Goal: Task Accomplishment & Management: Manage account settings

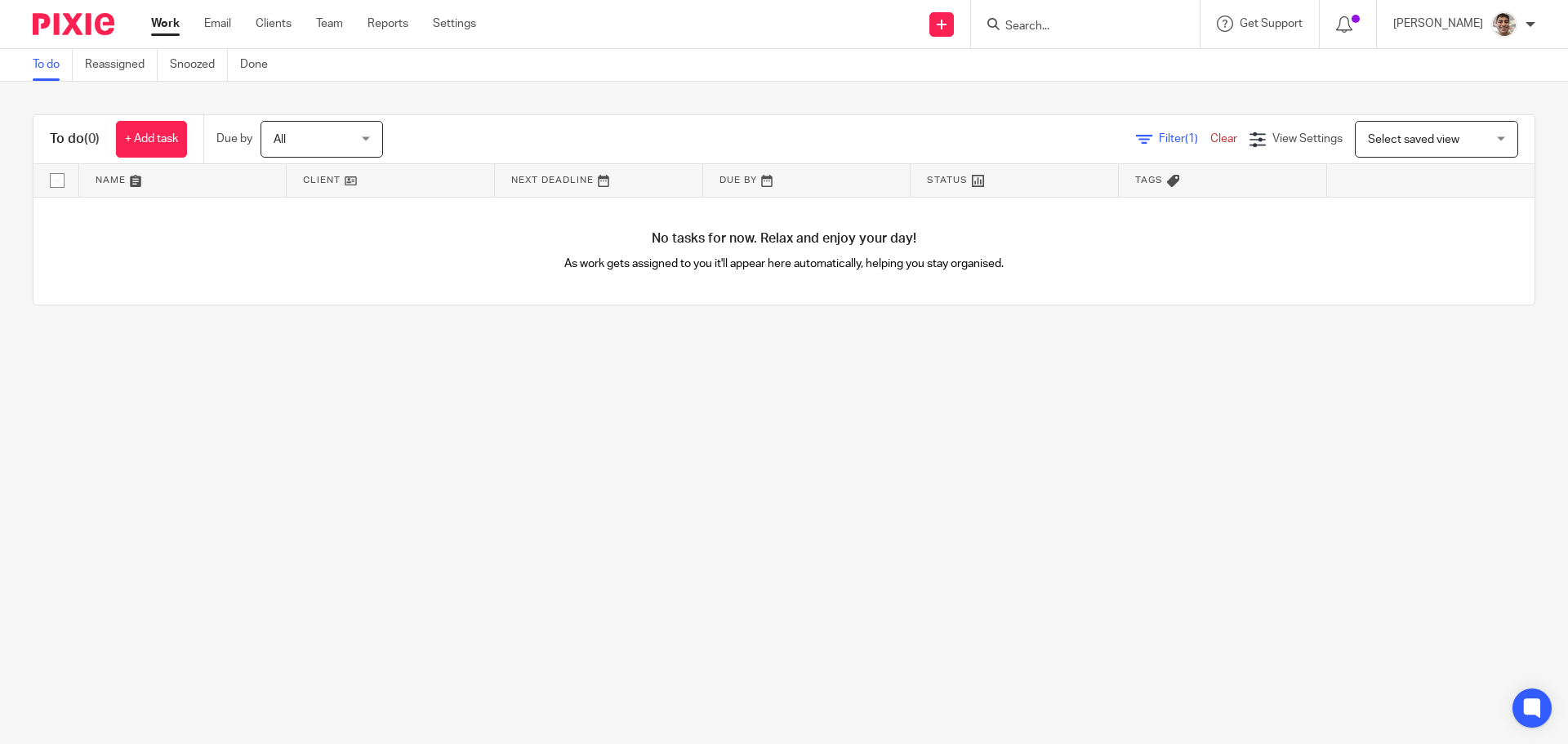
click at [1051, 25] on input "Search" at bounding box center [1077, 27] width 147 height 15
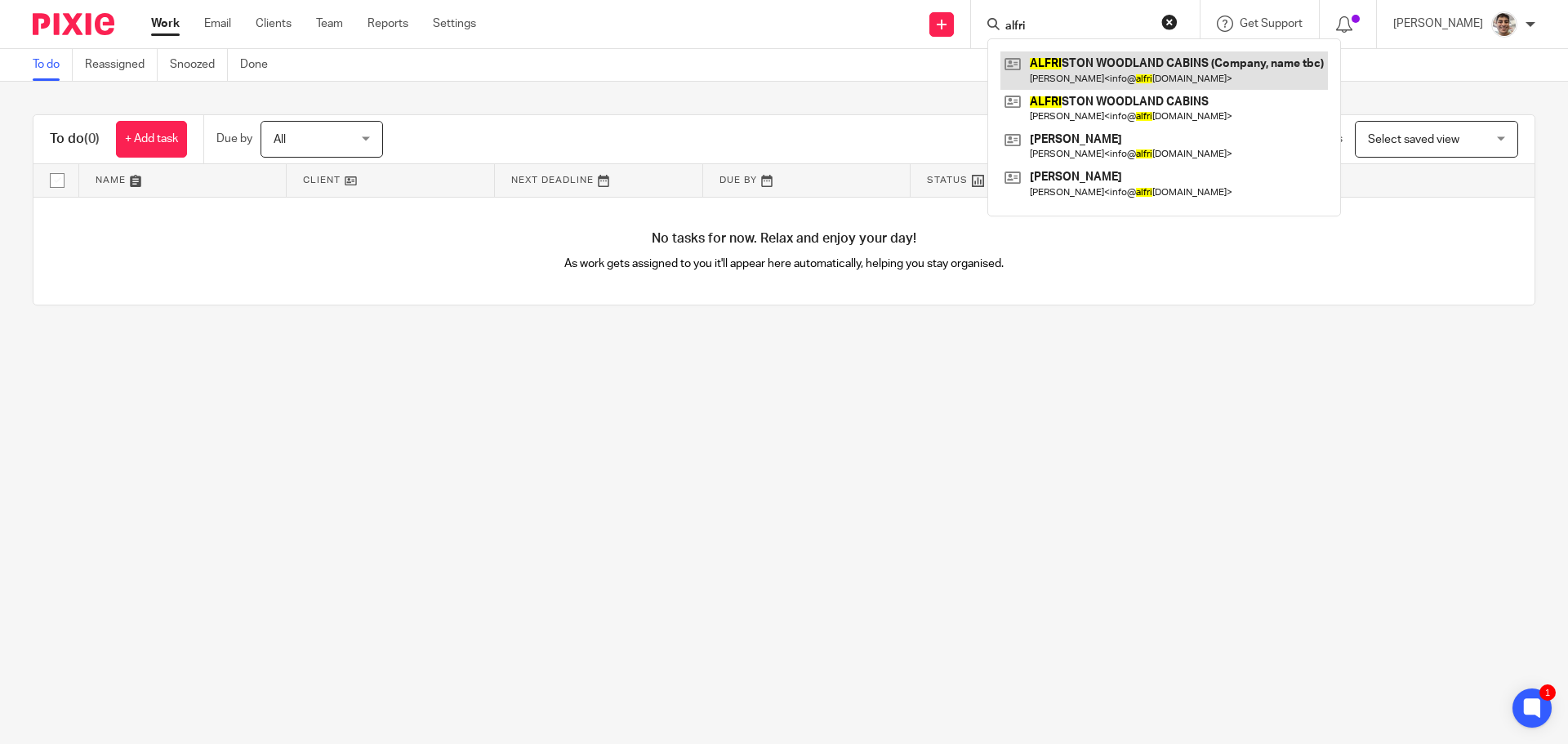
type input "alfri"
click at [1157, 68] on link at bounding box center [1164, 70] width 328 height 38
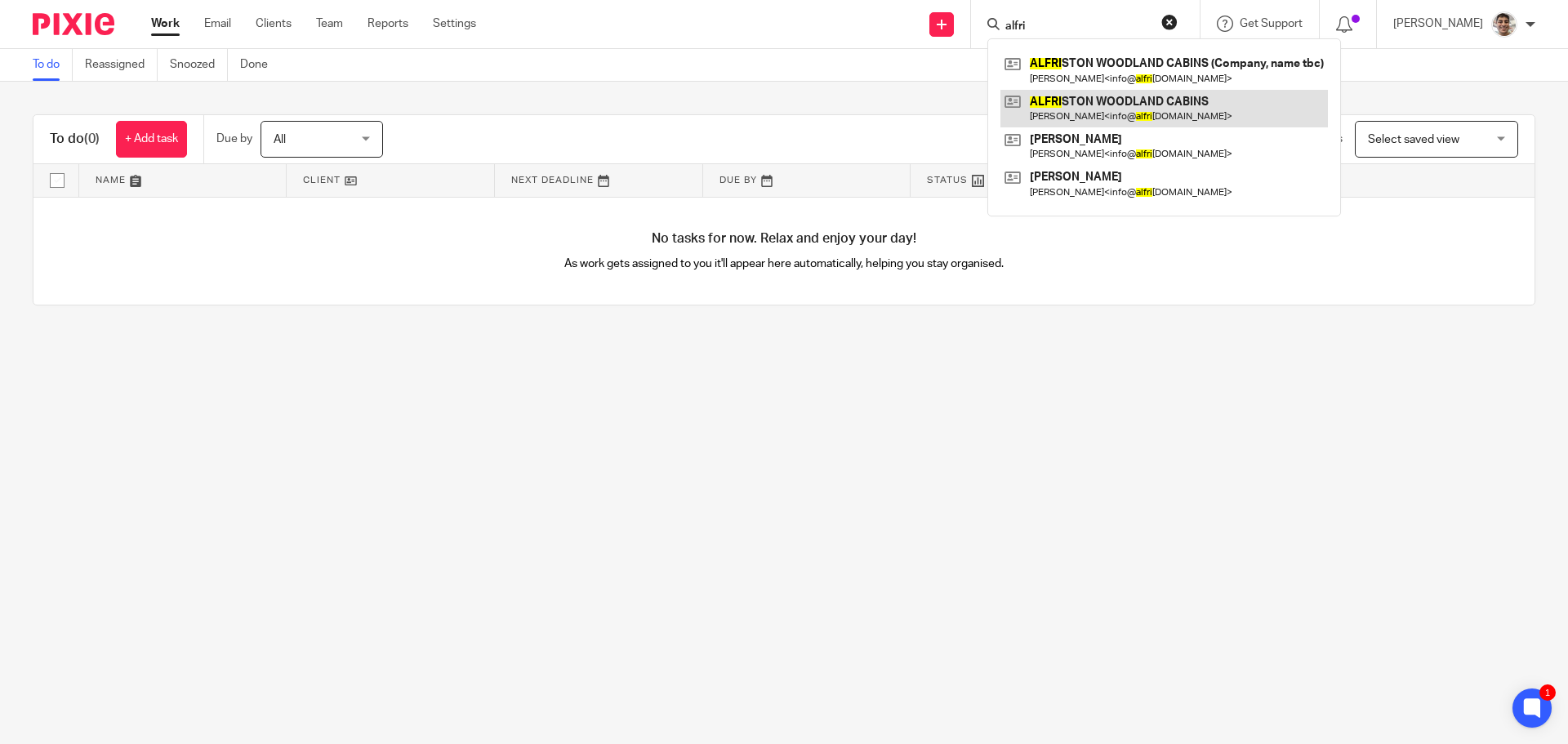
click at [1145, 97] on link at bounding box center [1164, 109] width 328 height 38
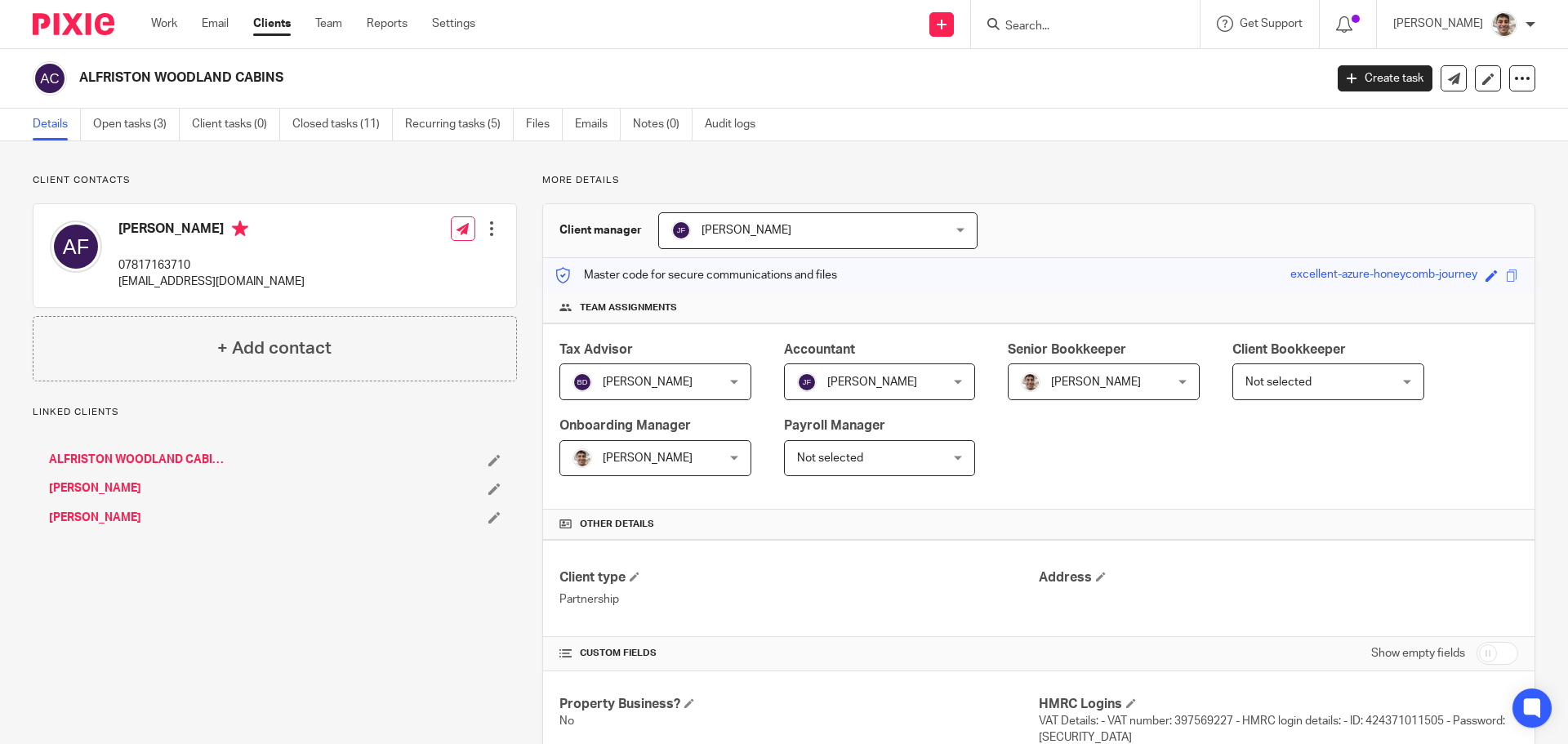
click at [143, 127] on link "Open tasks (3)" at bounding box center [136, 124] width 87 height 32
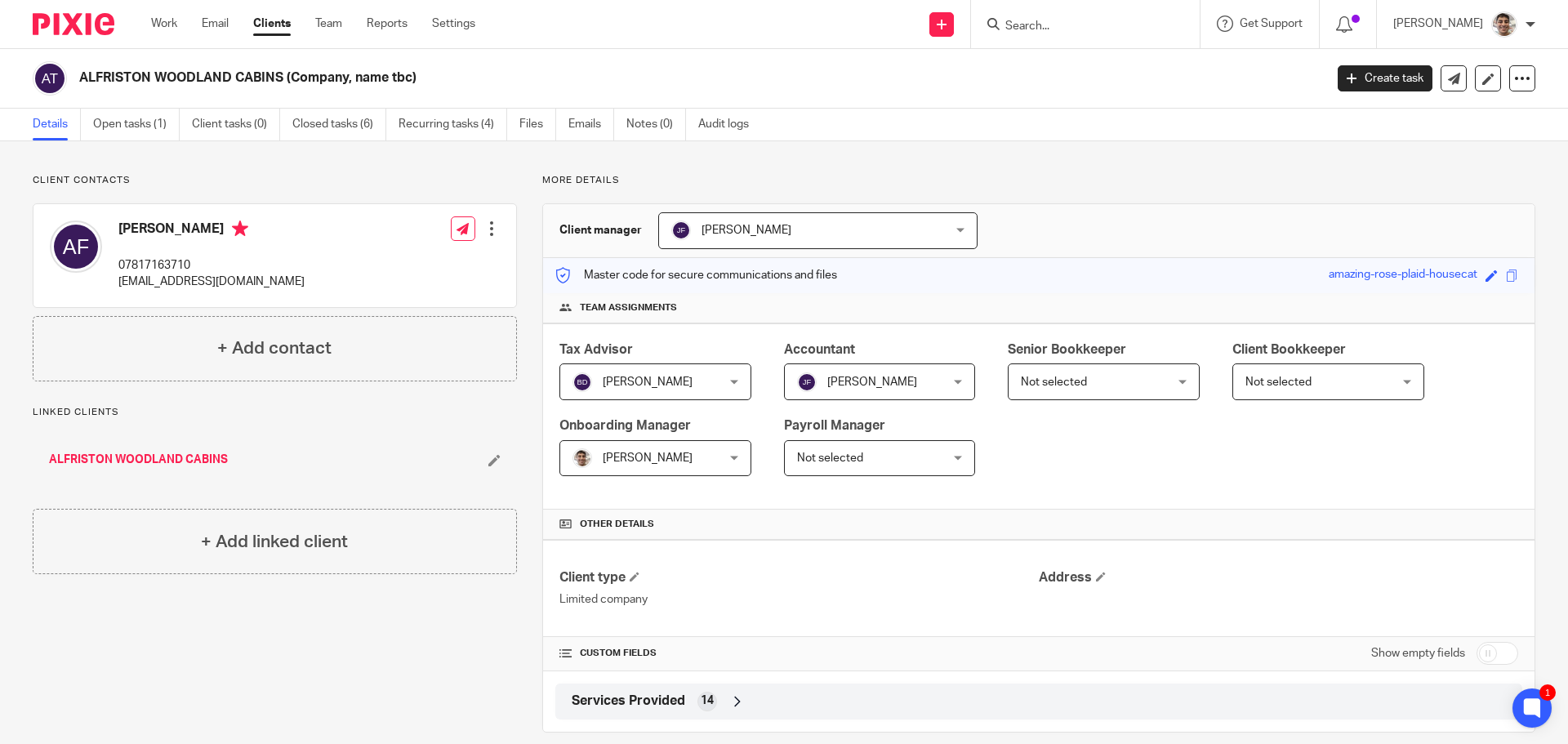
scroll to position [22, 0]
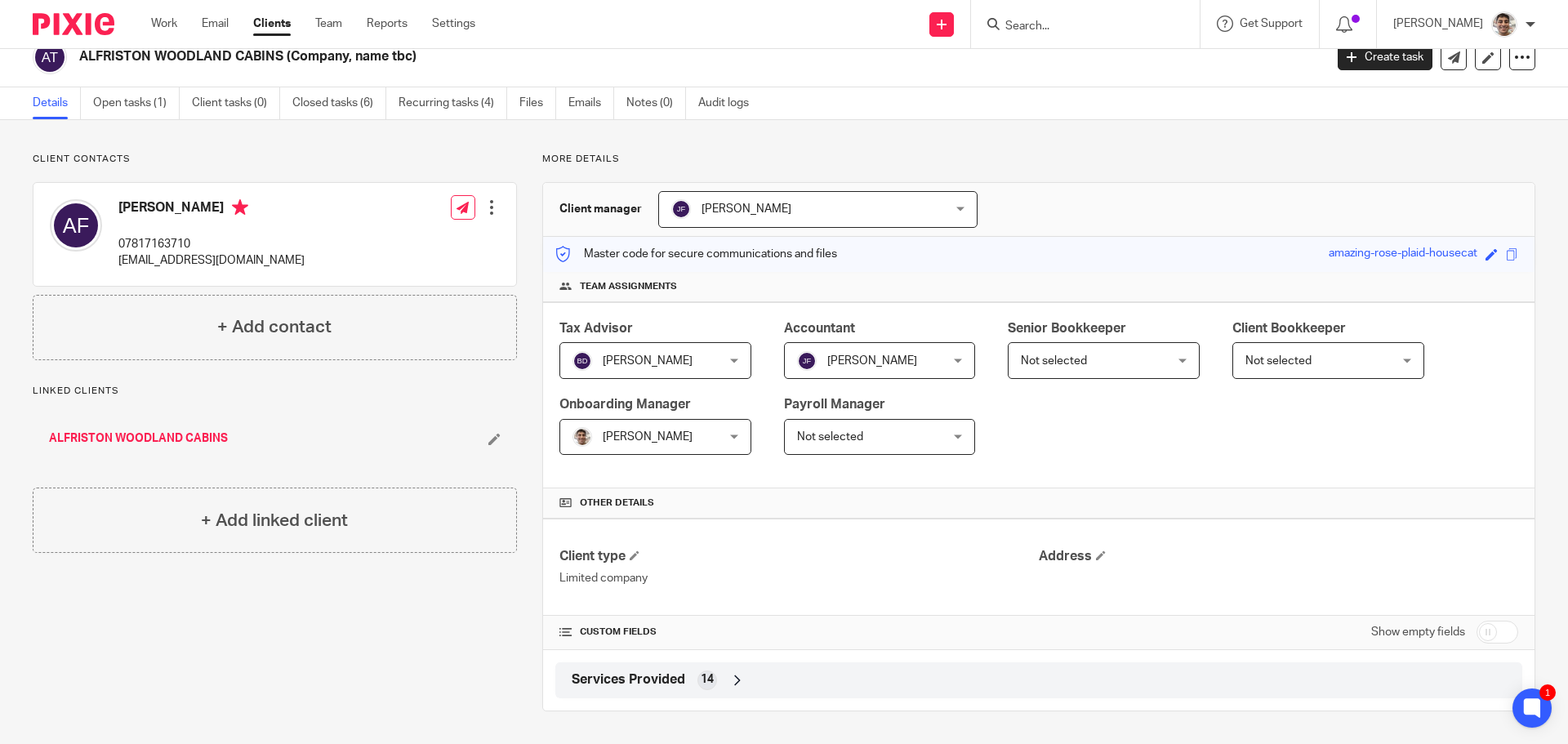
drag, startPoint x: 1483, startPoint y: 636, endPoint x: 1396, endPoint y: 636, distance: 87.0
click at [1483, 636] on input "checkbox" at bounding box center [1497, 632] width 41 height 23
checkbox input "true"
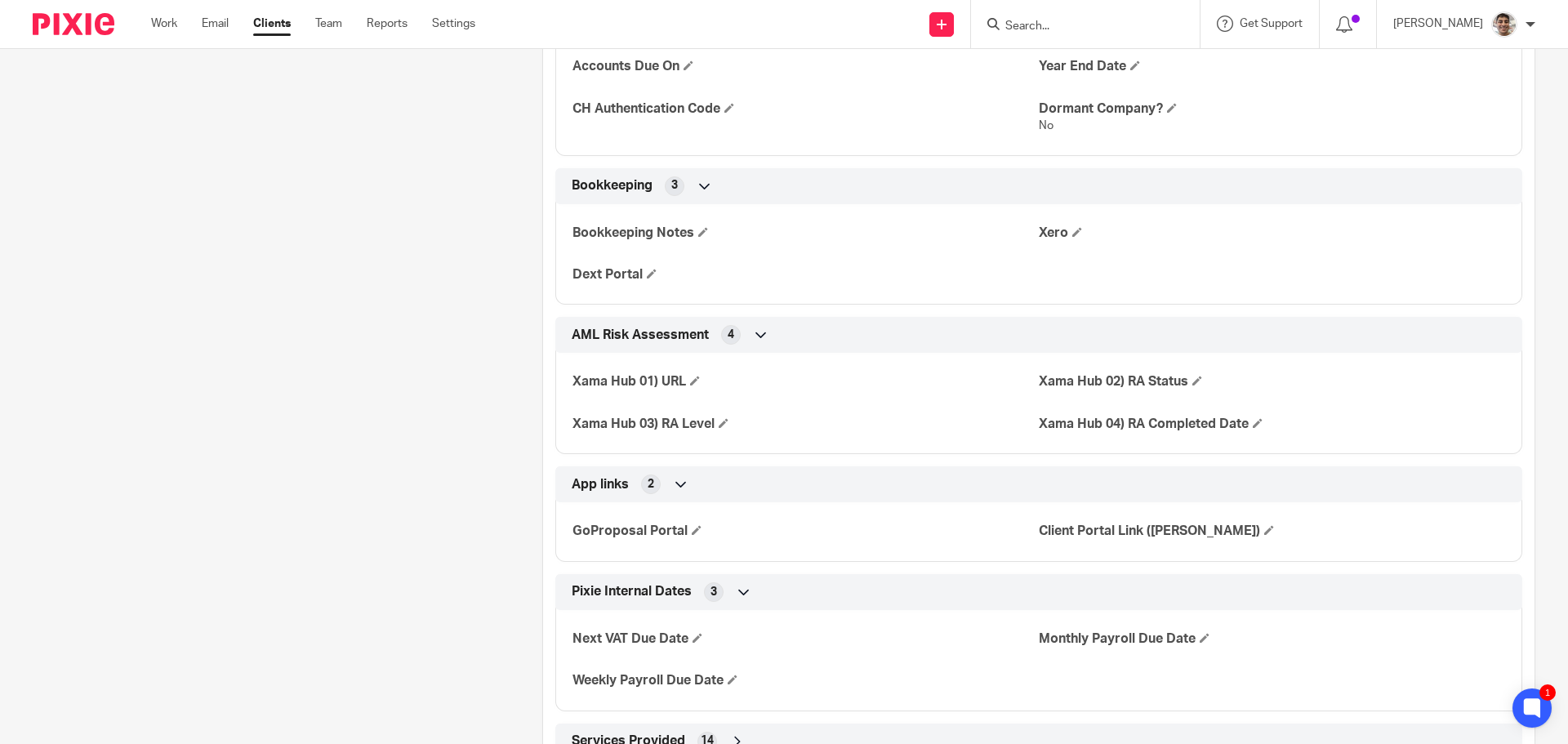
scroll to position [2118, 0]
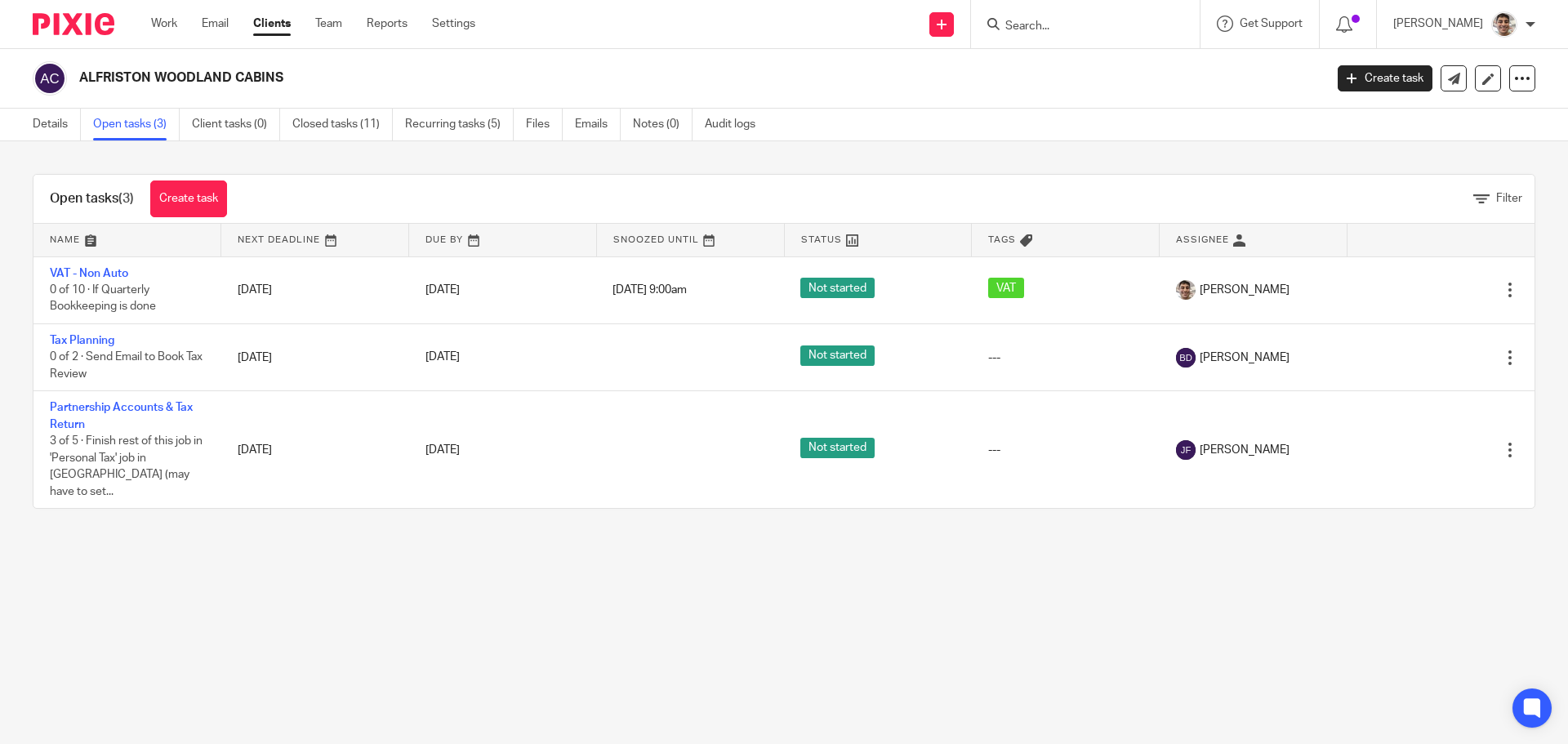
click at [190, 570] on main "ALFRISTON WOODLAND CABINS Create task Update from Companies House Export data M…" at bounding box center [784, 372] width 1568 height 744
click at [306, 584] on main "ALFRISTON WOODLAND CABINS Create task Update from Companies House Export data M…" at bounding box center [784, 372] width 1568 height 744
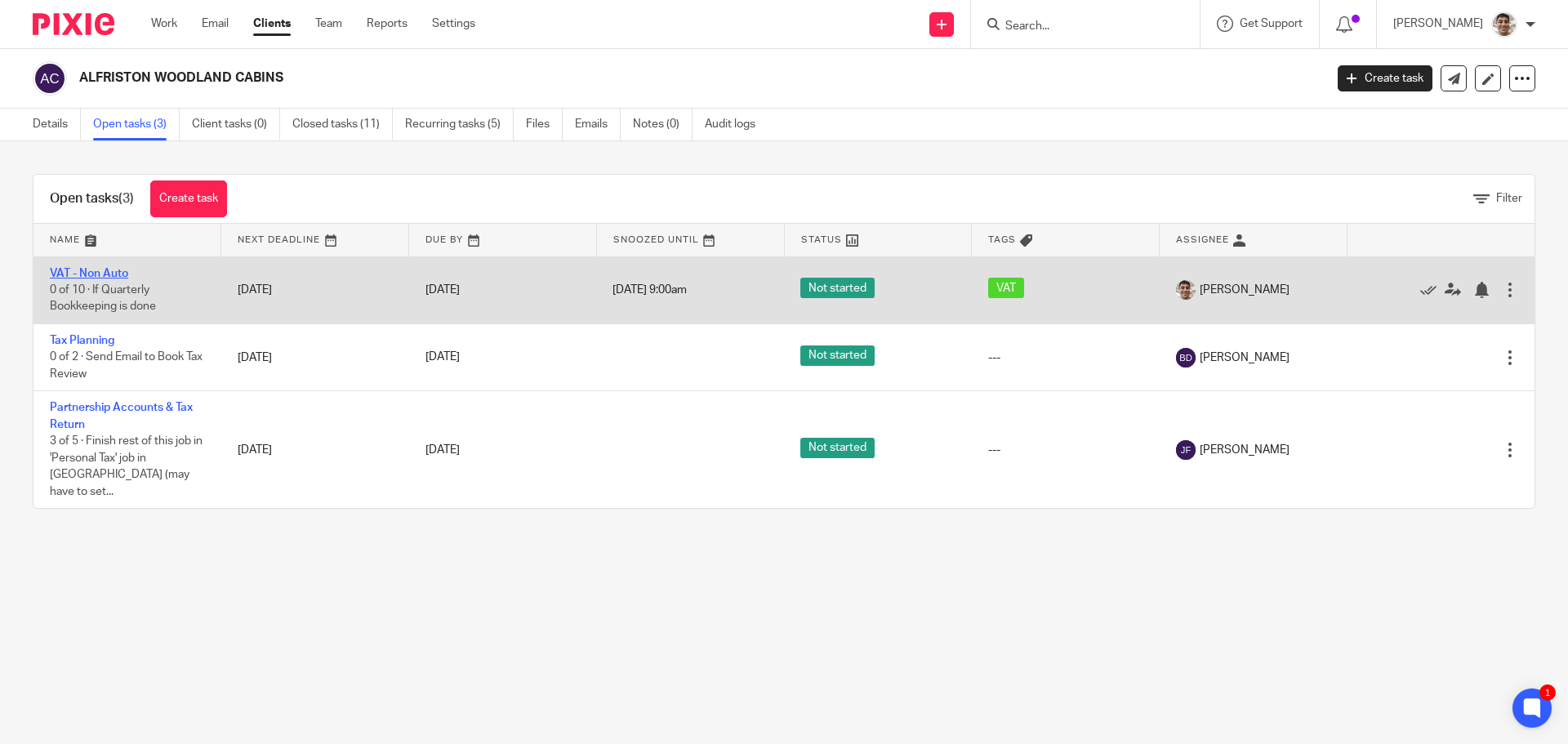
click at [80, 275] on link "VAT - Non Auto" at bounding box center [88, 274] width 78 height 12
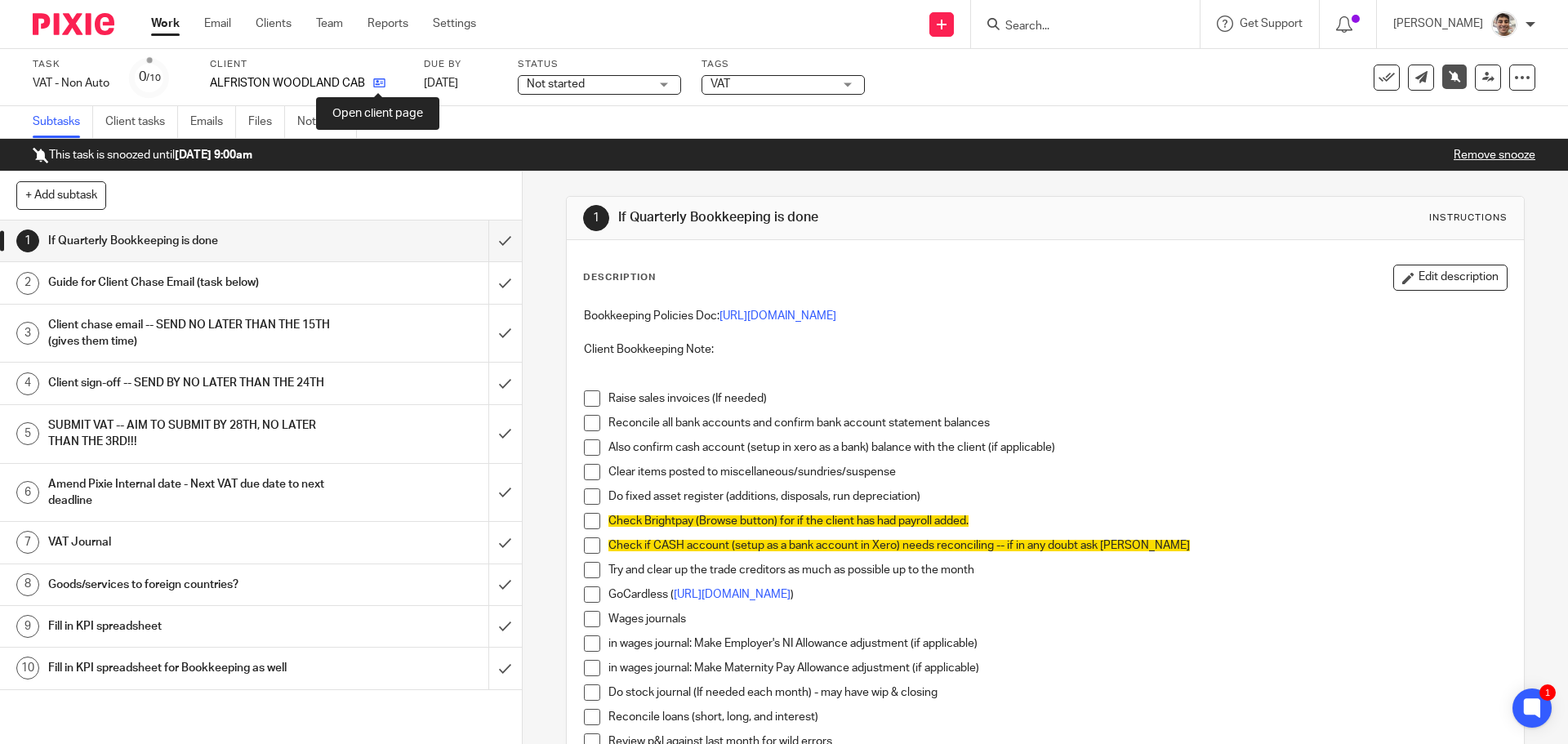
click at [373, 87] on icon at bounding box center [379, 83] width 12 height 12
click at [1378, 73] on icon at bounding box center [1386, 77] width 17 height 17
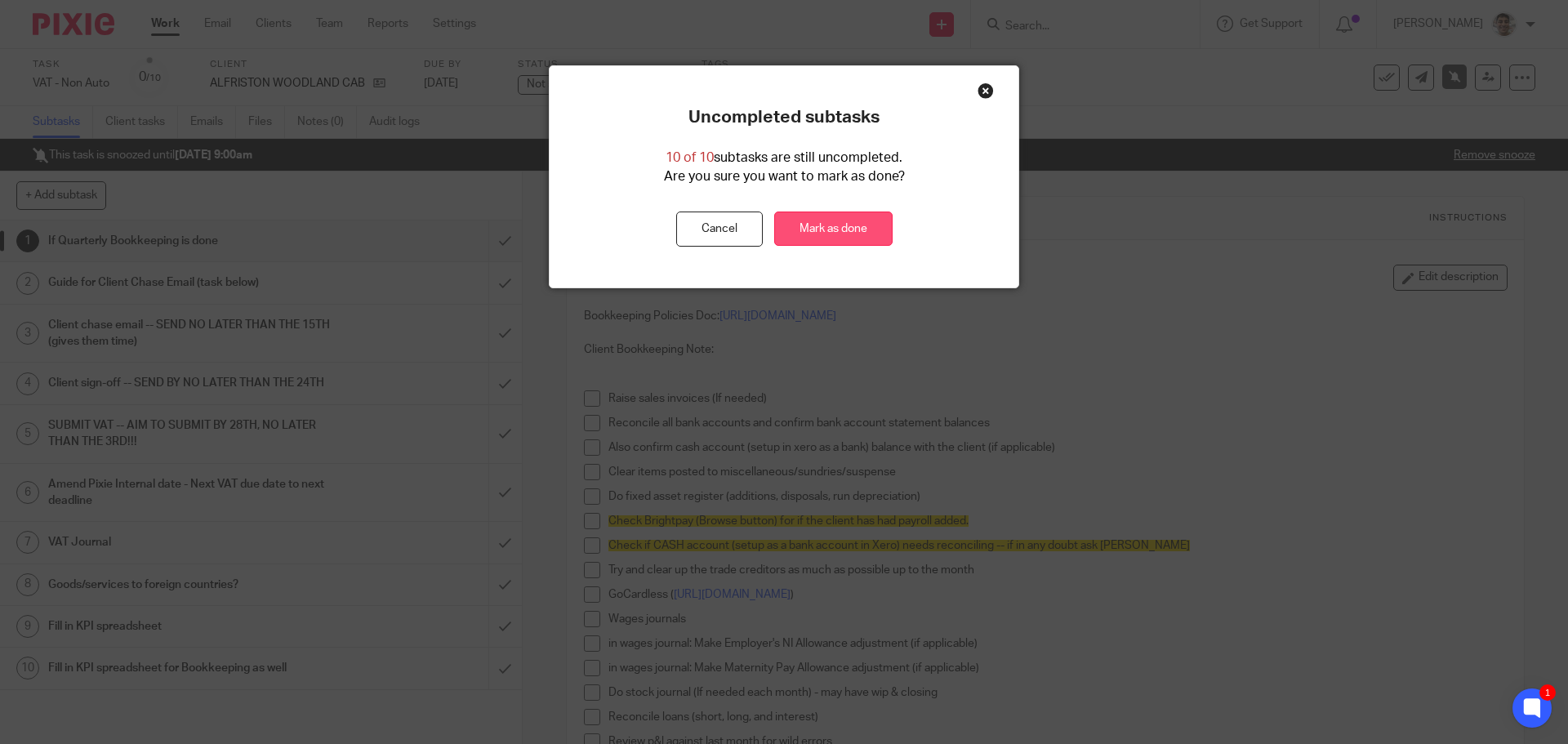
click at [848, 224] on link "Mark as done" at bounding box center [833, 229] width 118 height 36
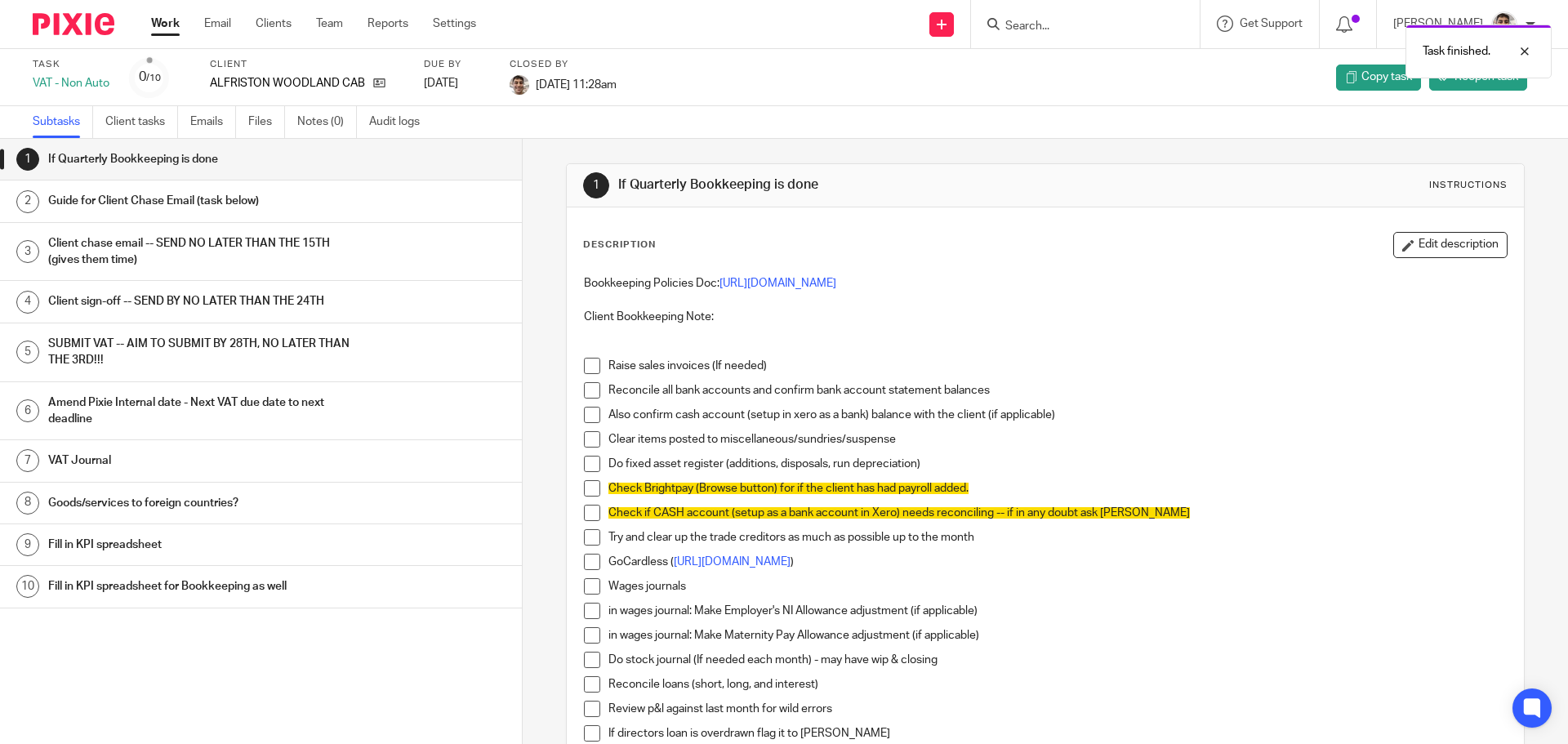
click at [156, 23] on link "Work" at bounding box center [165, 24] width 29 height 17
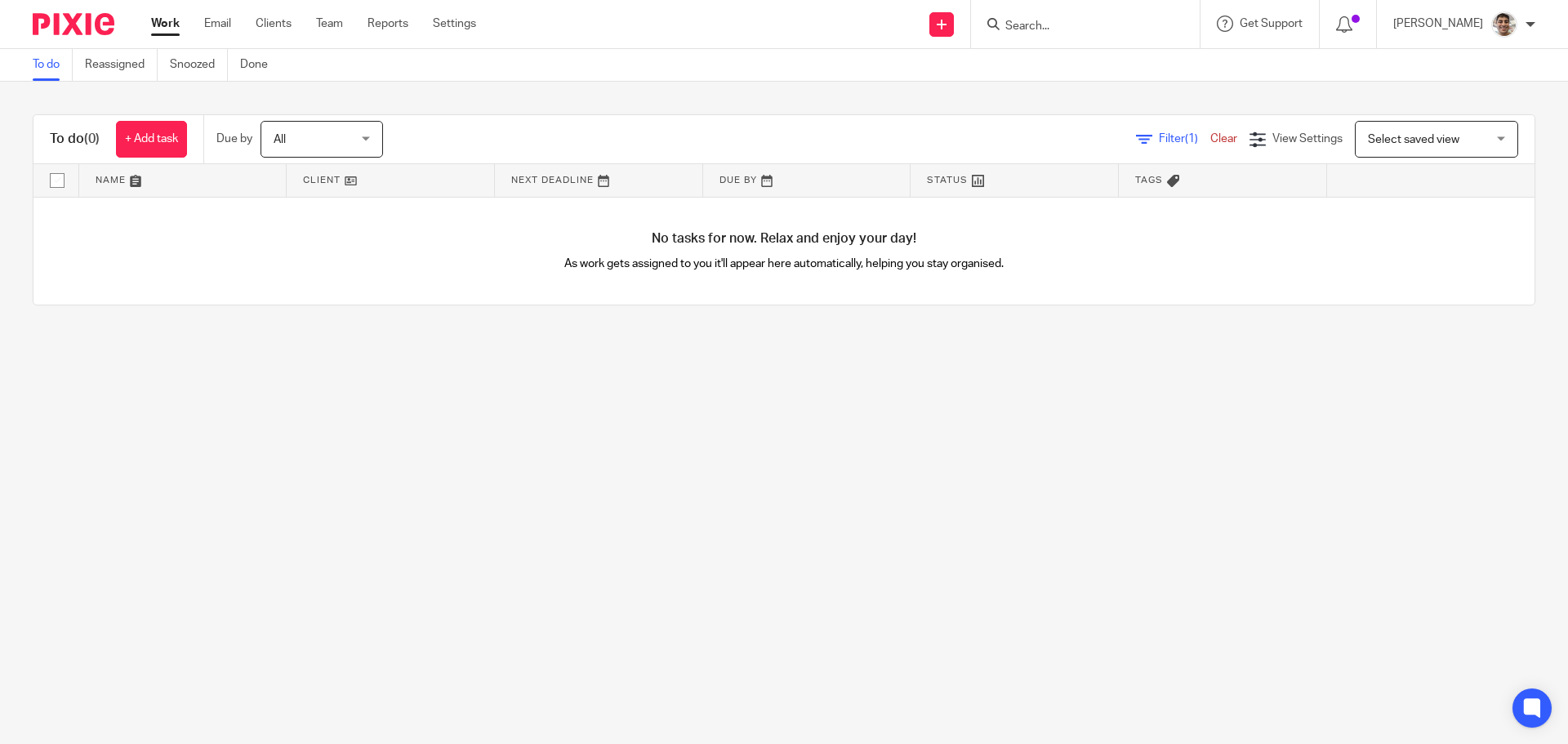
click at [1103, 33] on input "Search" at bounding box center [1077, 27] width 147 height 15
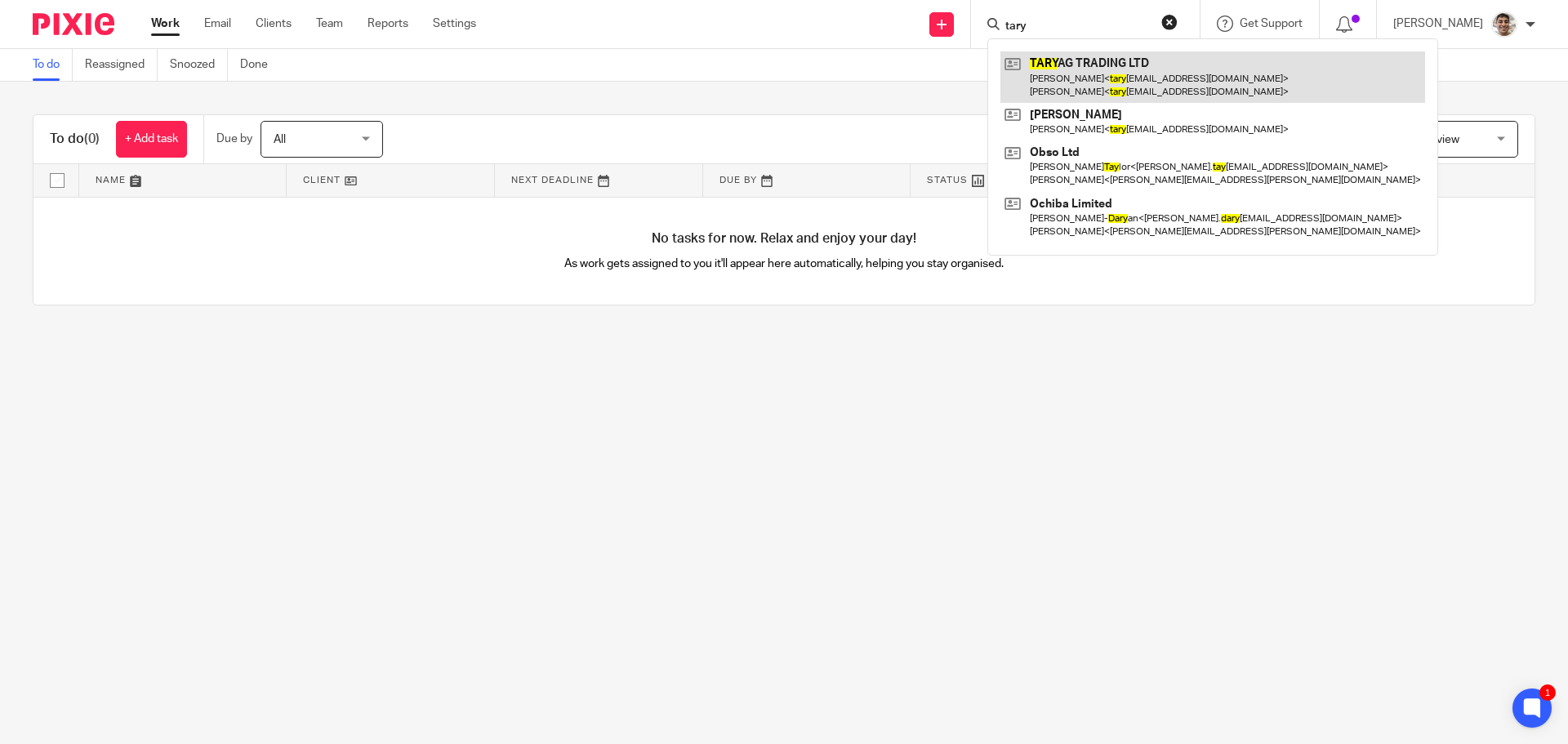
type input "tary"
click at [1093, 64] on link at bounding box center [1213, 76] width 425 height 50
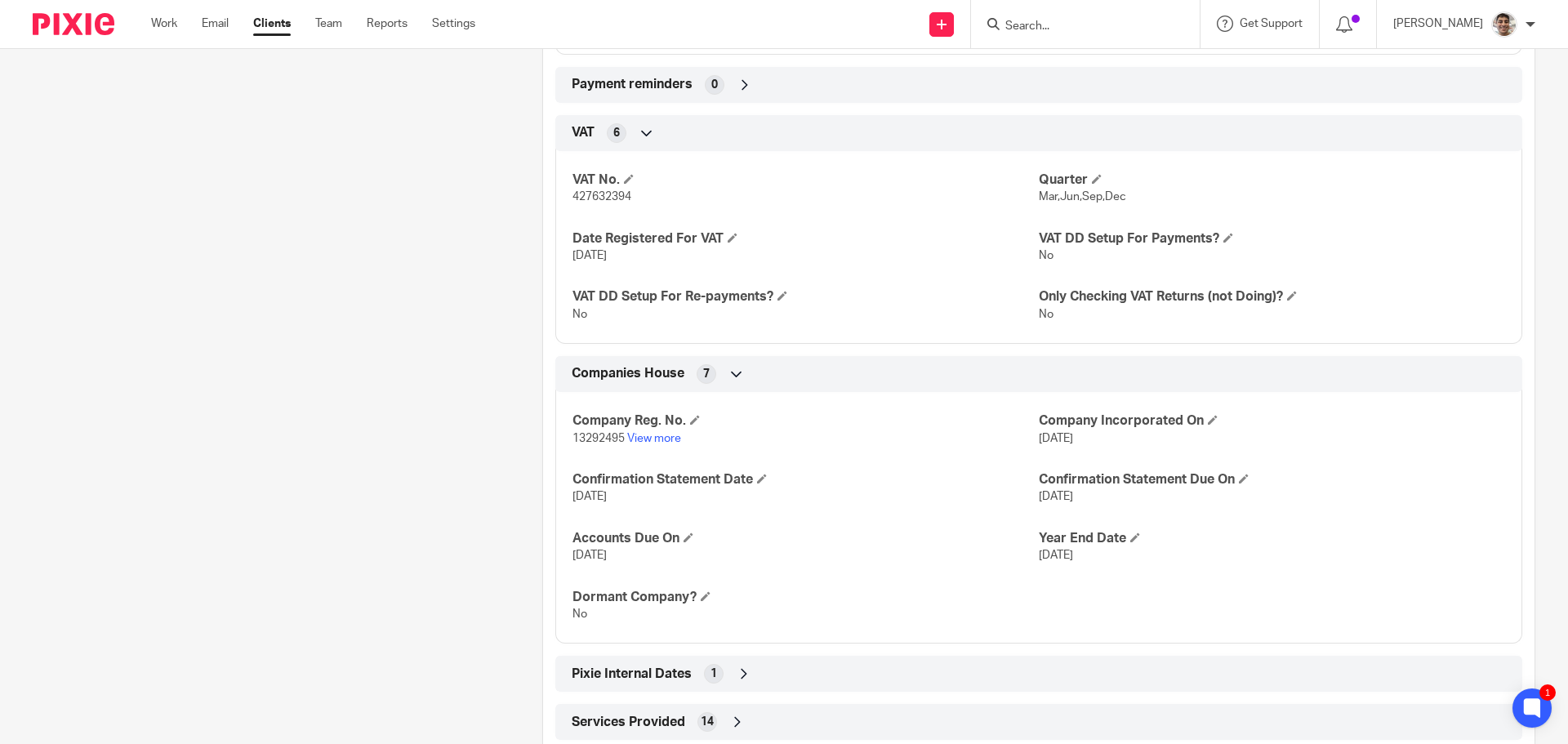
scroll to position [1342, 0]
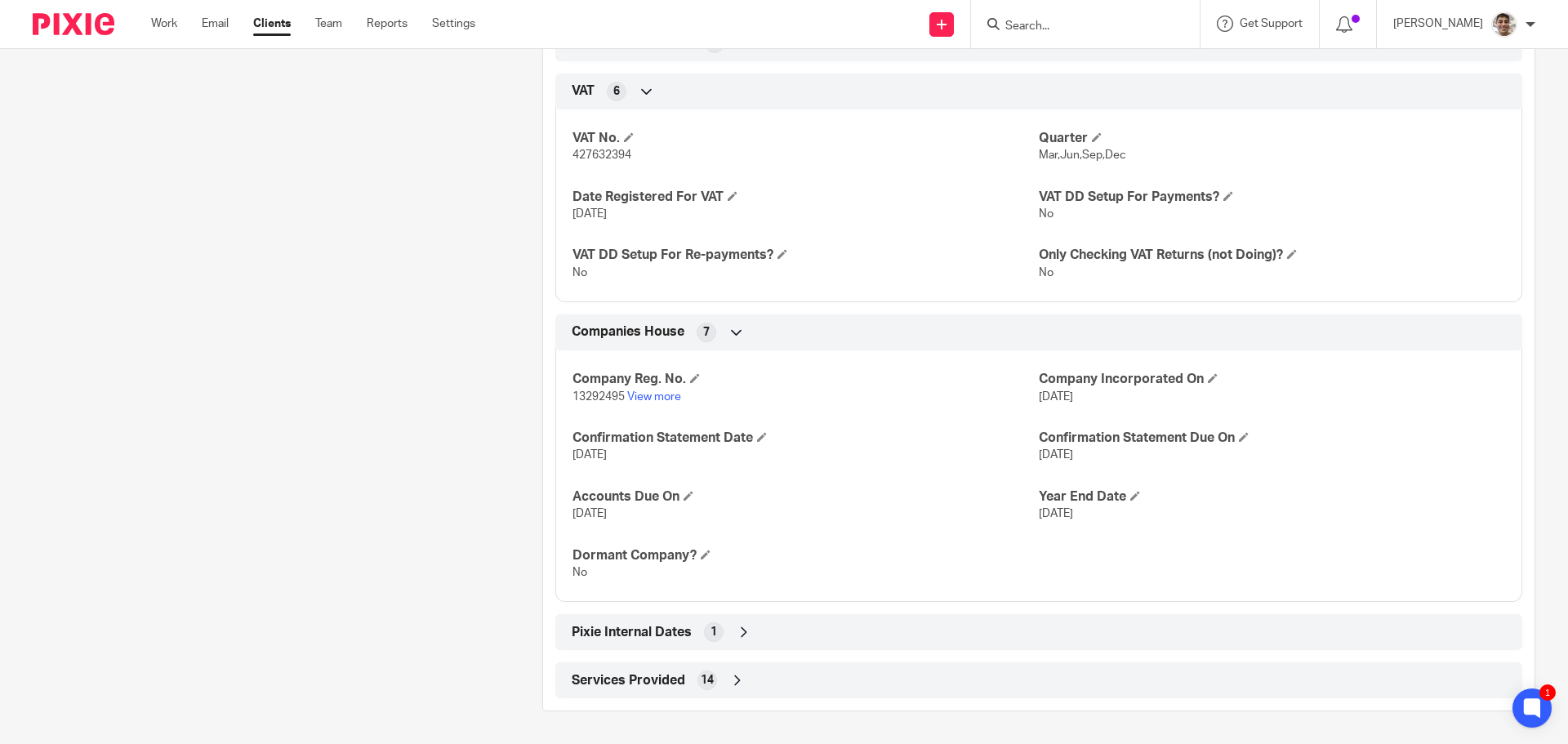
click at [745, 632] on icon at bounding box center [744, 632] width 17 height 17
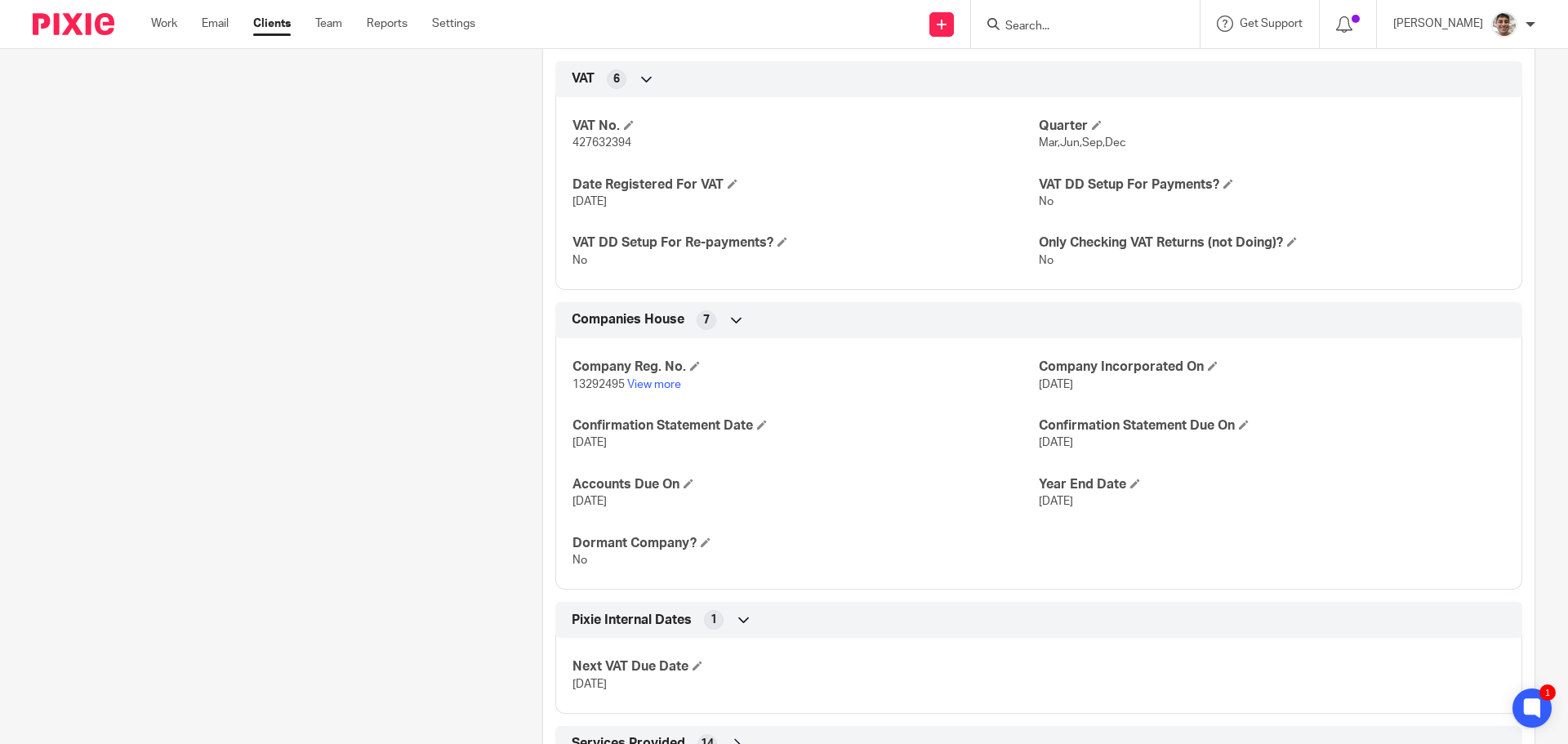
scroll to position [1418, 0]
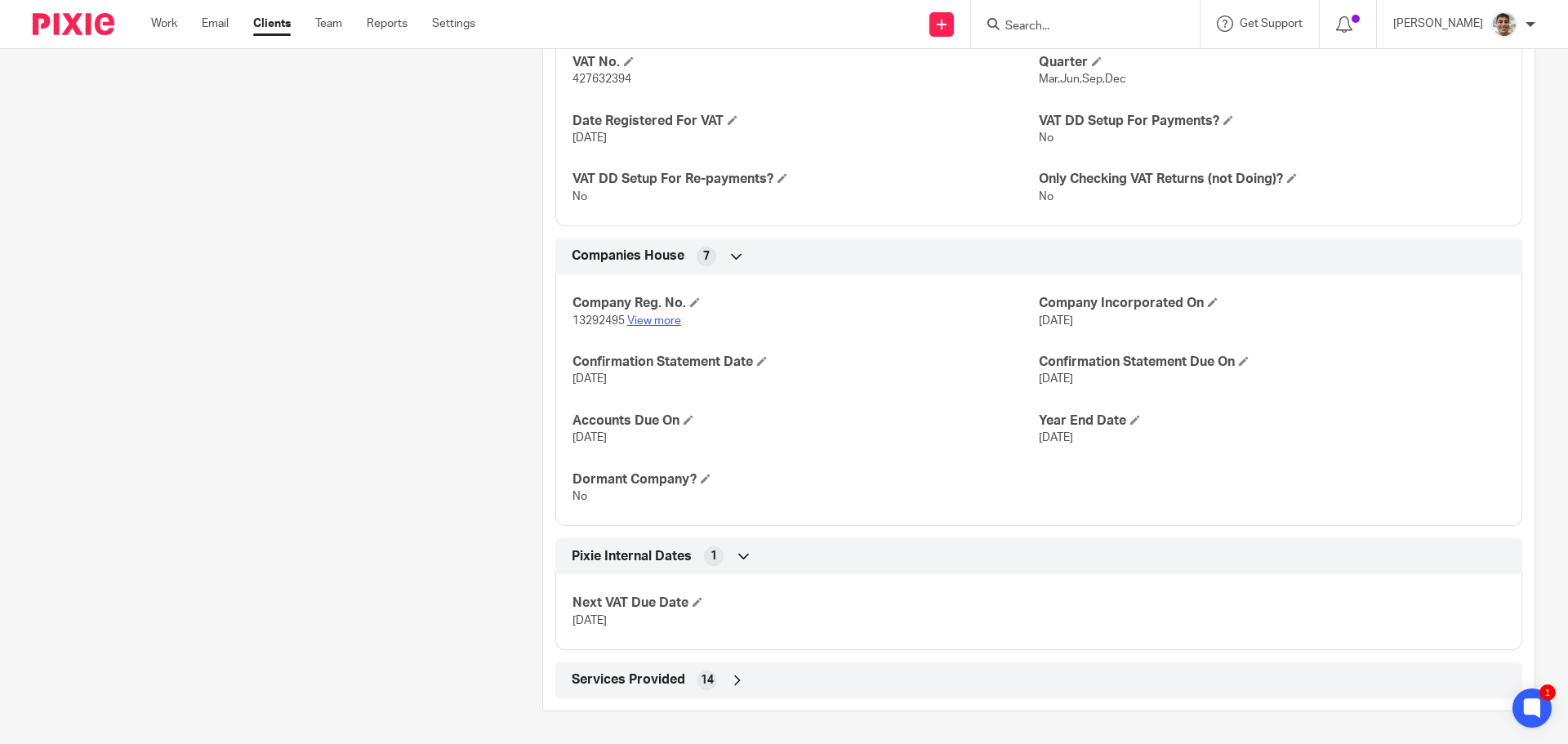
click at [641, 323] on link "View more" at bounding box center [654, 321] width 54 height 12
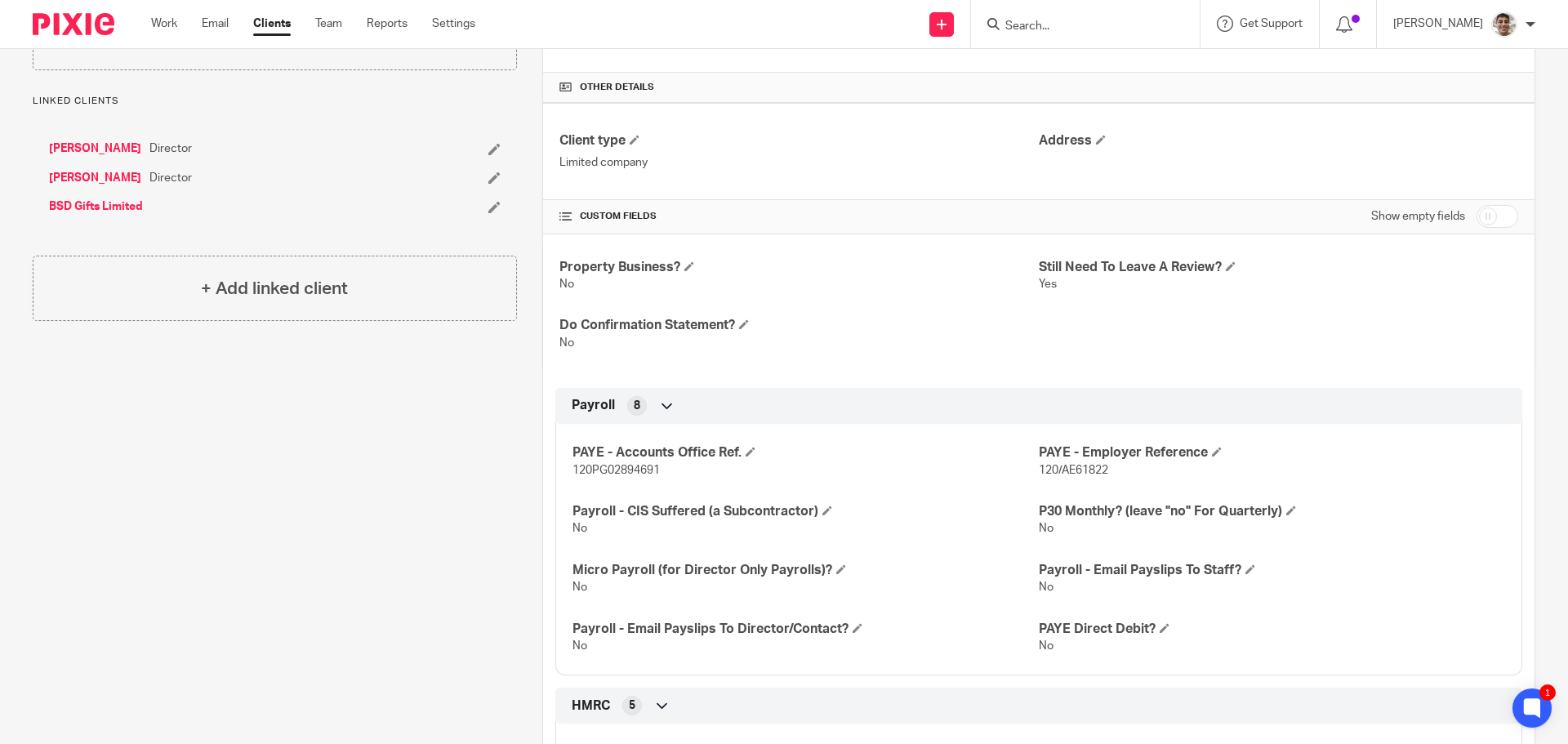
scroll to position [0, 0]
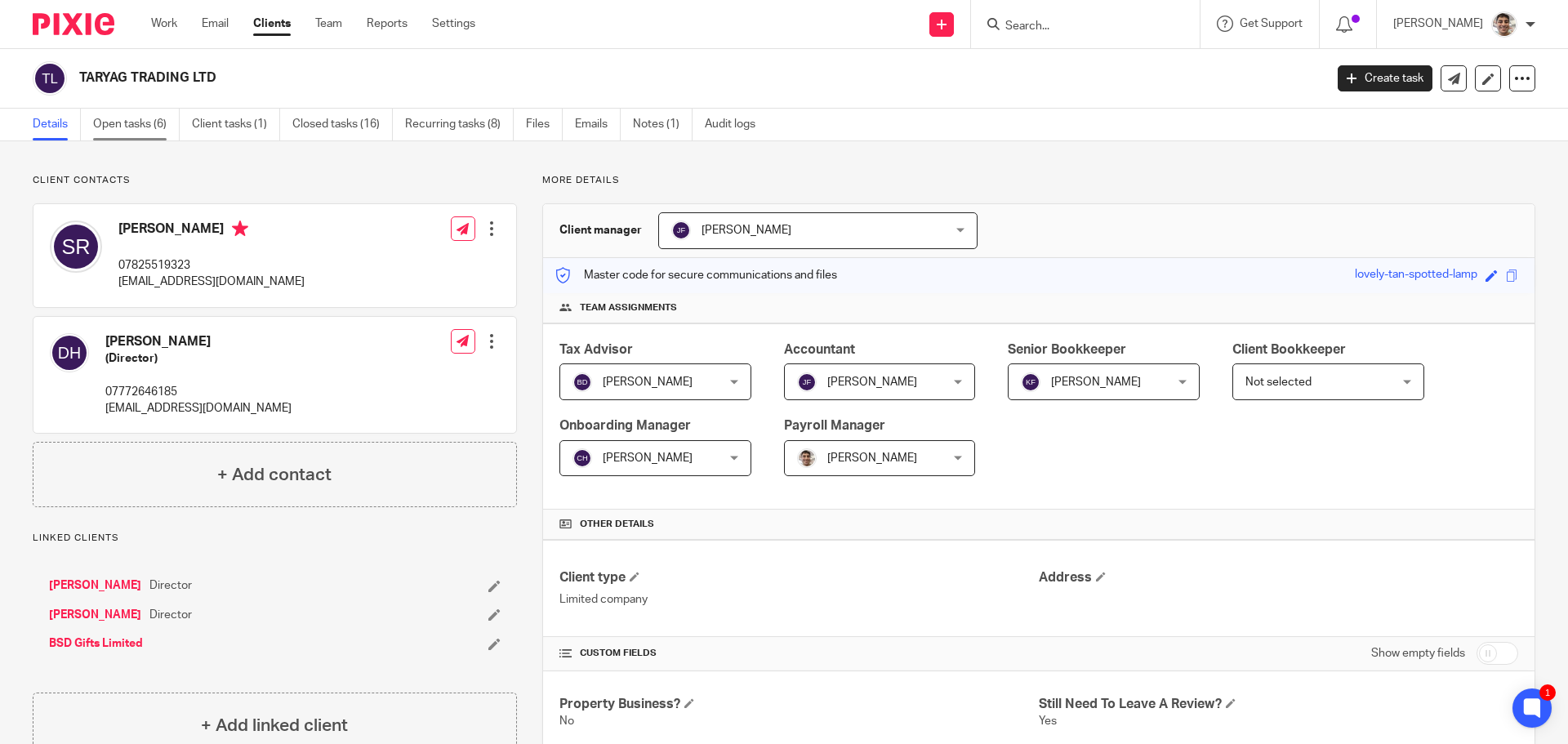
drag, startPoint x: 138, startPoint y: 126, endPoint x: 152, endPoint y: 109, distance: 22.0
click at [138, 126] on link "Open tasks (6)" at bounding box center [136, 124] width 87 height 32
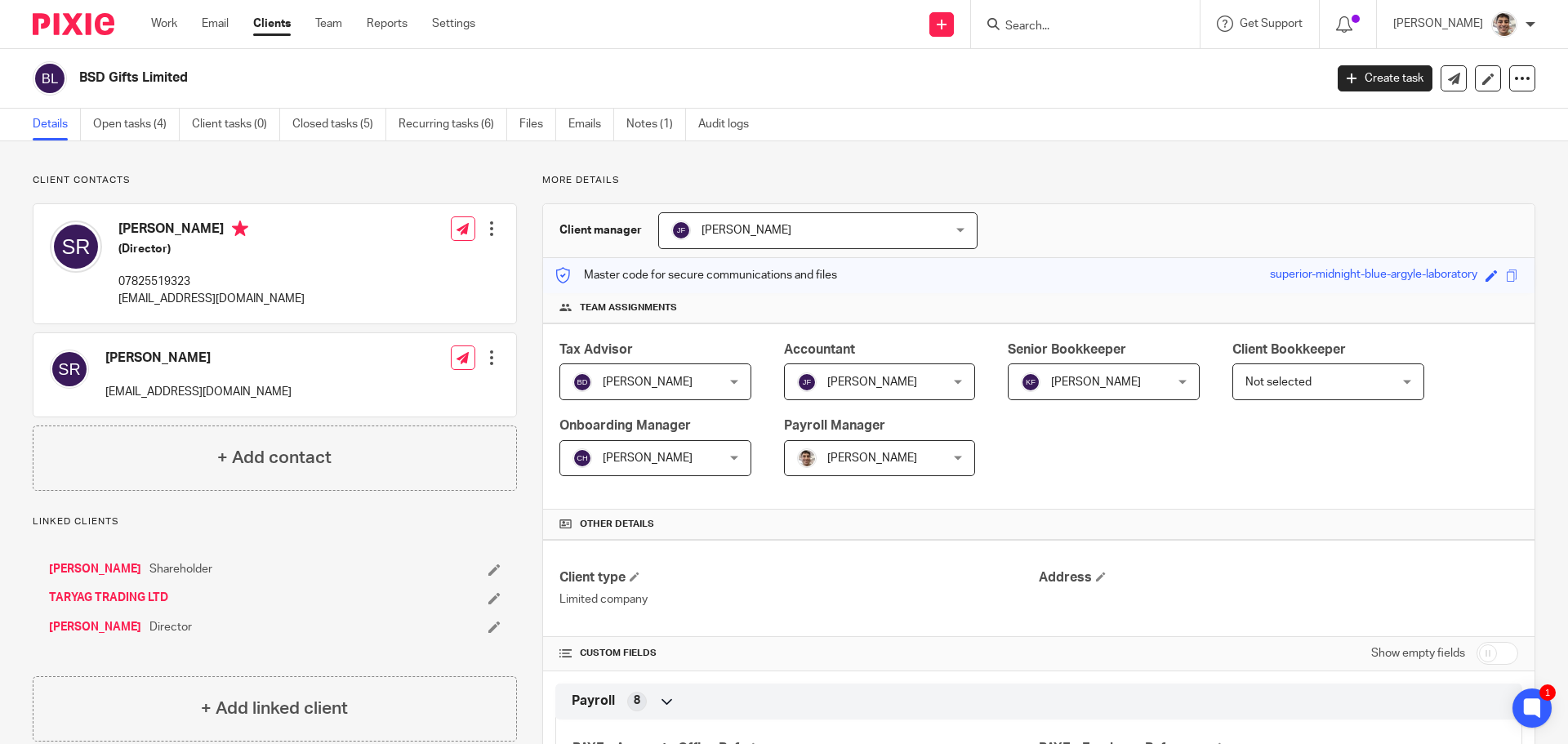
click at [903, 66] on div "BSD Gifts Limited" at bounding box center [672, 78] width 1281 height 35
click at [1027, 66] on div "BSD Gifts Limited" at bounding box center [672, 78] width 1281 height 35
click at [1080, 68] on div "BSD Gifts Limited" at bounding box center [672, 78] width 1281 height 35
click at [1113, 73] on div "BSD Gifts Limited" at bounding box center [696, 77] width 1234 height 17
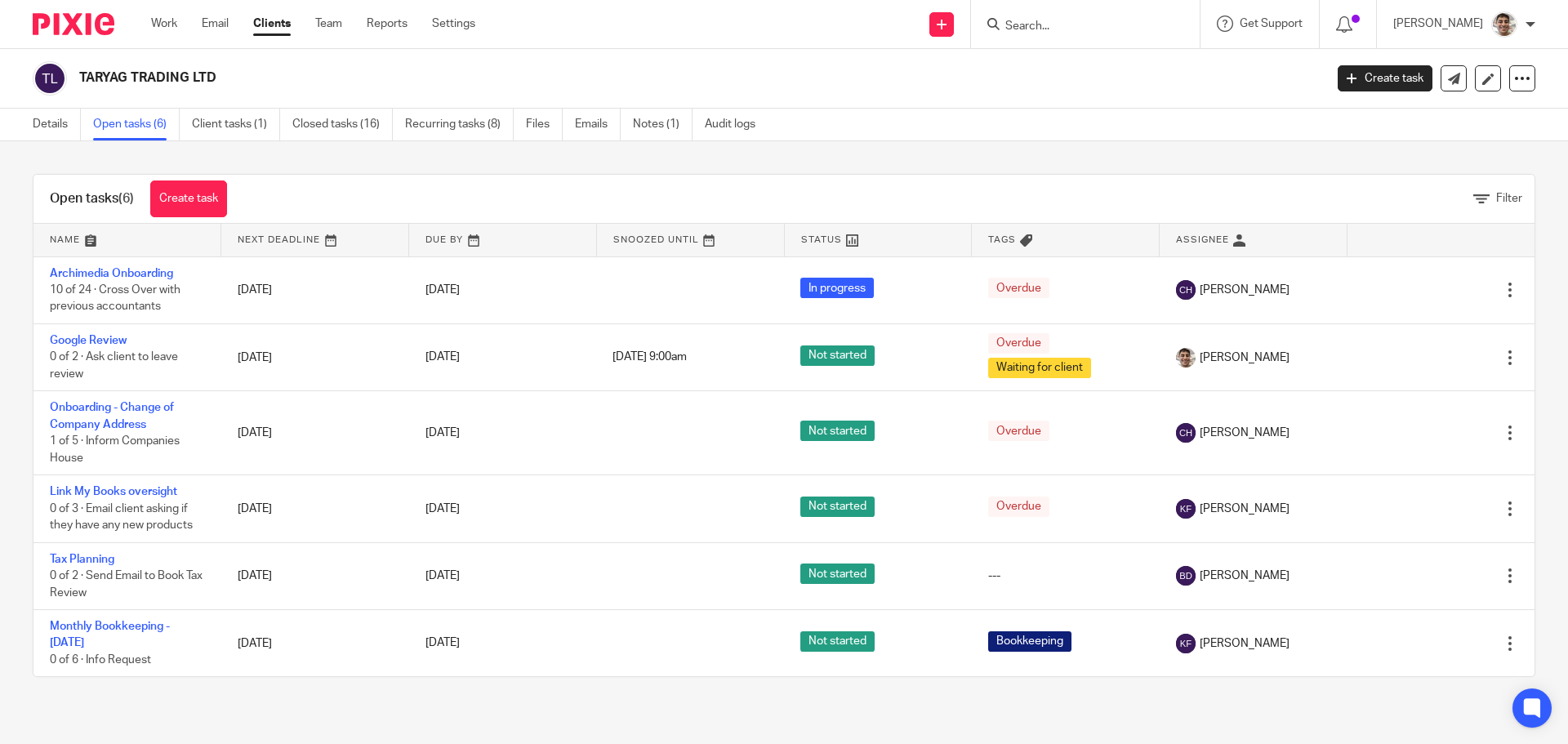
click at [738, 169] on div "Open tasks (6) Create task Filter Name Next Deadline Due By Snoozed Until Statu…" at bounding box center [784, 426] width 1568 height 569
click at [783, 158] on div "Open tasks (6) Create task Filter Name Next Deadline Due By Snoozed Until Statu…" at bounding box center [784, 426] width 1568 height 569
click at [742, 151] on div "Open tasks (6) Create task Filter Name Next Deadline Due By Snoozed Until Statu…" at bounding box center [784, 426] width 1568 height 569
click at [786, 147] on div "Open tasks (6) Create task Filter Name Next Deadline Due By Snoozed Until Statu…" at bounding box center [784, 426] width 1568 height 569
click at [480, 123] on link "Recurring tasks (8)" at bounding box center [459, 124] width 109 height 32
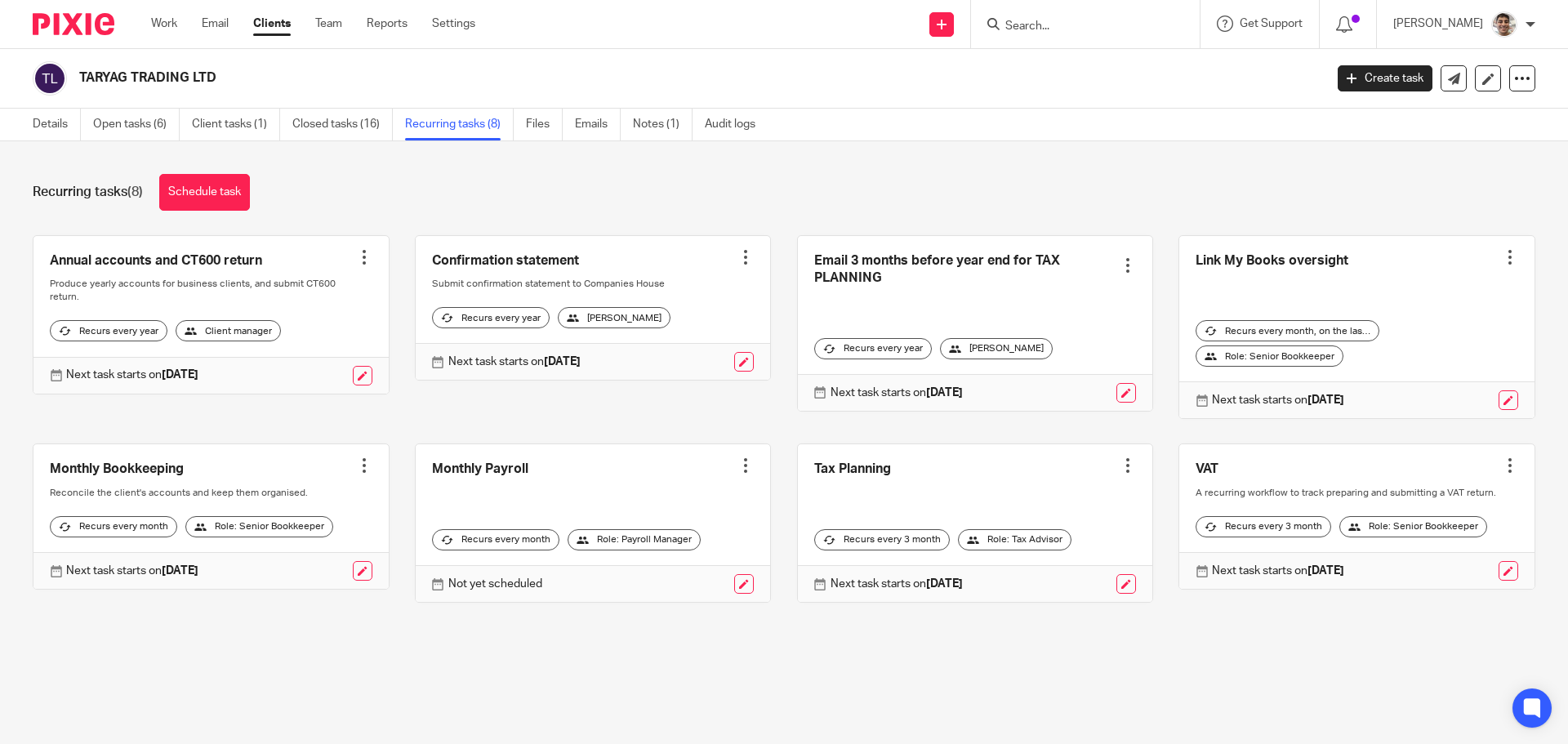
click at [647, 670] on main "TARYAG TRADING LTD Create task Update from Companies House Export data Merge Ar…" at bounding box center [784, 372] width 1568 height 744
click at [746, 671] on main "TARYAG TRADING LTD Create task Update from Companies House Export data Merge Ar…" at bounding box center [784, 372] width 1568 height 744
click at [692, 671] on main "TARYAG TRADING LTD Create task Update from Companies House Export data Merge Ar…" at bounding box center [784, 372] width 1568 height 744
click at [741, 670] on main "TARYAG TRADING LTD Create task Update from Companies House Export data Merge Ar…" at bounding box center [784, 372] width 1568 height 744
click at [134, 123] on link "Open tasks (6)" at bounding box center [136, 124] width 87 height 32
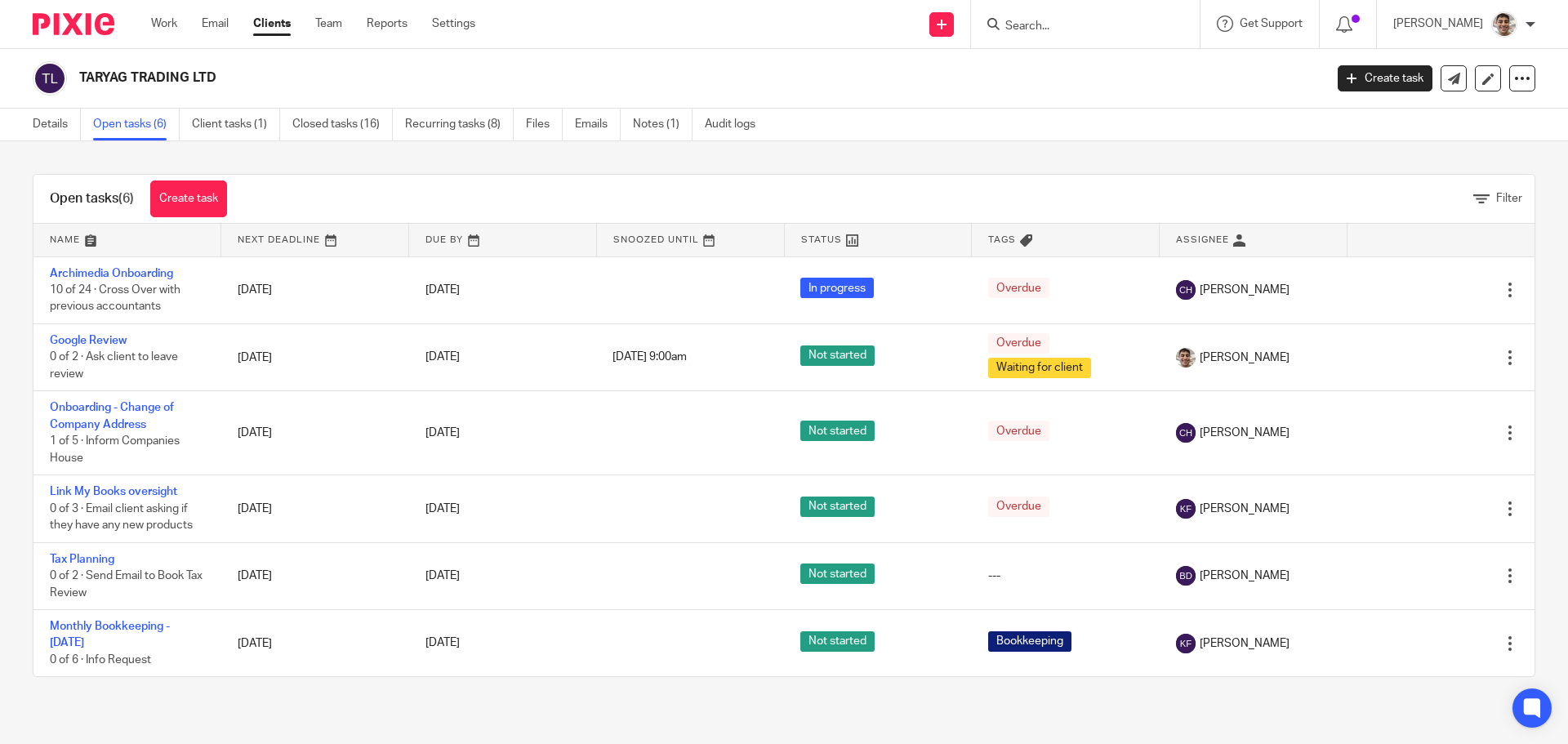
click at [1069, 67] on div "TARYAG TRADING LTD" at bounding box center [672, 78] width 1281 height 35
click at [1057, 74] on div "TARYAG TRADING LTD" at bounding box center [696, 77] width 1234 height 17
click at [957, 74] on h2 "TARYAG TRADING LTD" at bounding box center [573, 77] width 987 height 17
click at [1094, 73] on div "TARYAG TRADING LTD" at bounding box center [696, 77] width 1234 height 17
click at [1147, 74] on div "TARYAG TRADING LTD" at bounding box center [696, 77] width 1234 height 17
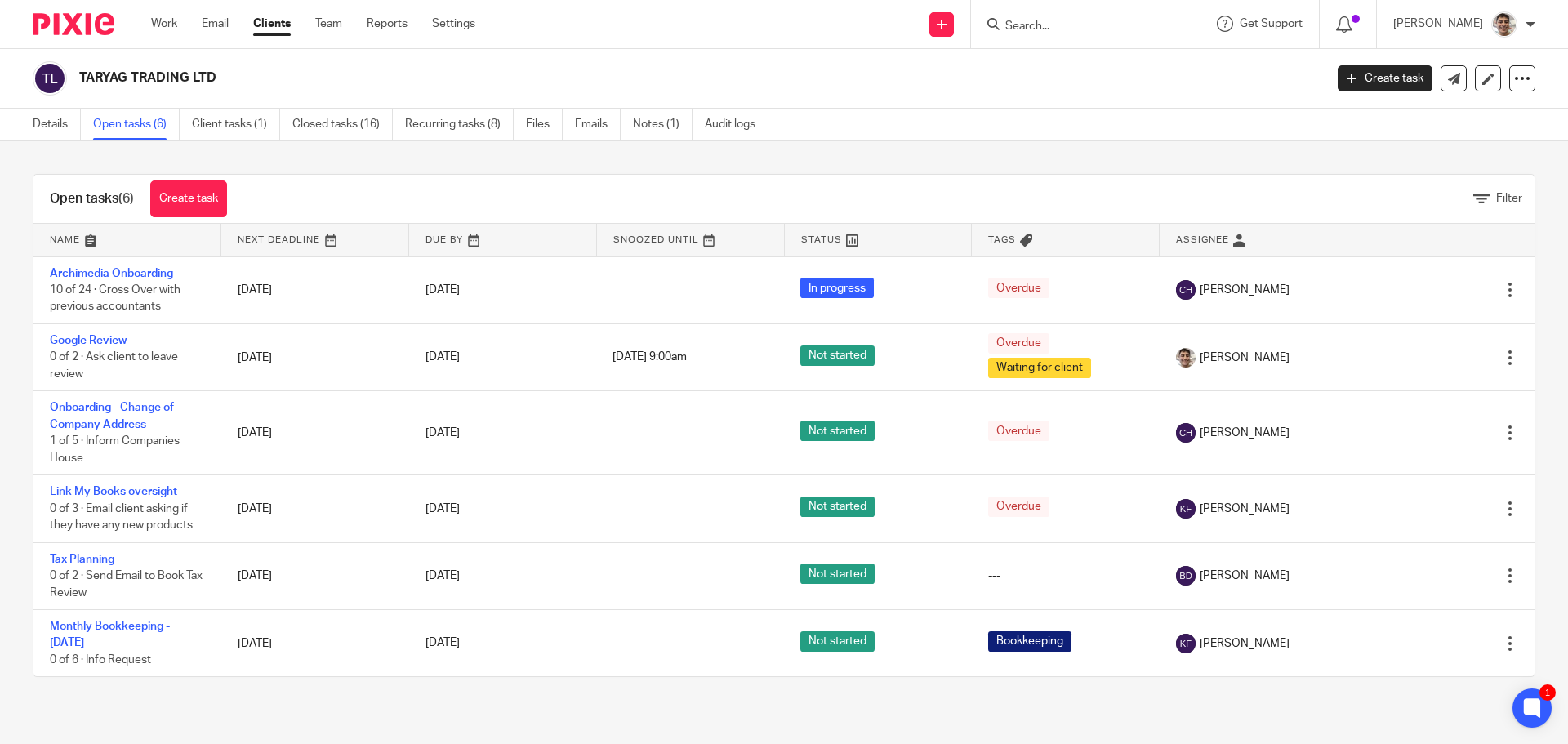
click at [0, 447] on div "Open tasks (6) Create task Filter Name Next Deadline Due By Snoozed Until Statu…" at bounding box center [784, 426] width 1568 height 569
